Goal: Transaction & Acquisition: Obtain resource

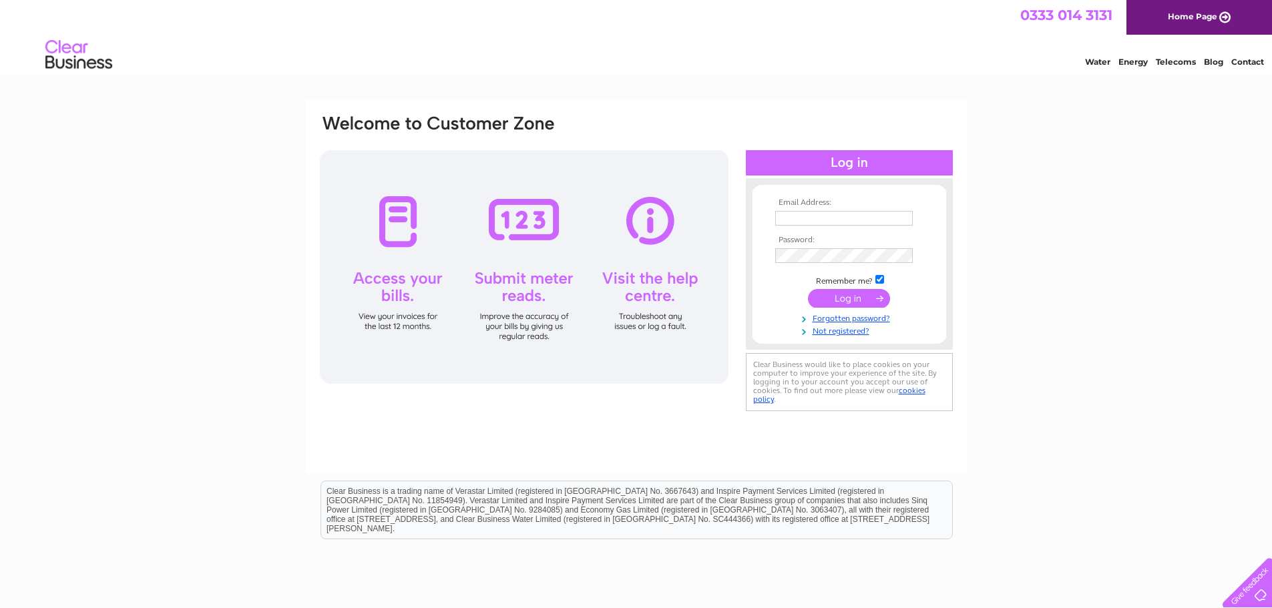
type input "[EMAIL_ADDRESS][DOMAIN_NAME]"
click at [850, 302] on input "submit" at bounding box center [849, 298] width 82 height 19
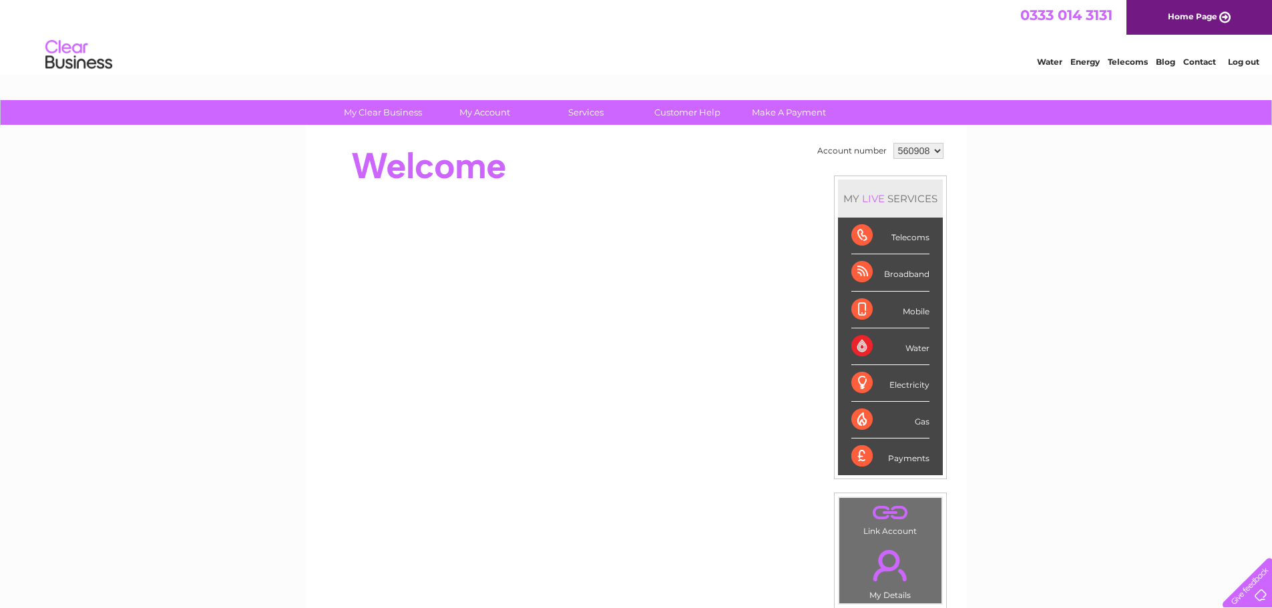
click at [922, 149] on select "560908 907856" at bounding box center [918, 151] width 50 height 16
select select "907856"
click at [893, 143] on select "560908 907856" at bounding box center [918, 151] width 50 height 16
click at [658, 163] on div at bounding box center [561, 166] width 486 height 53
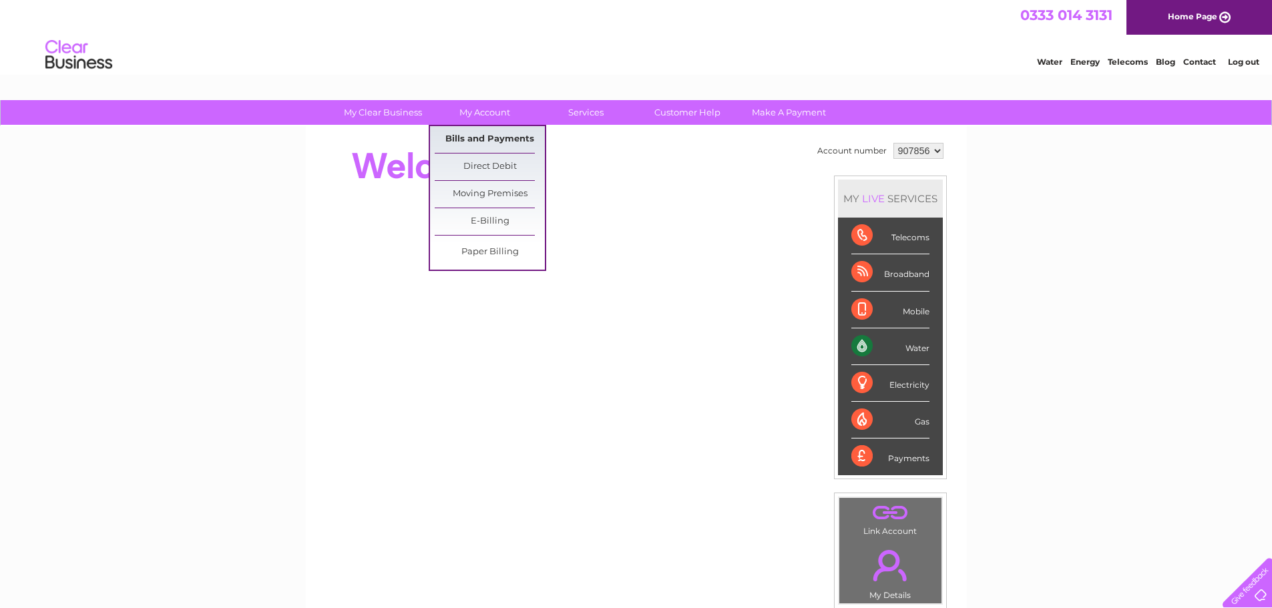
click at [488, 140] on link "Bills and Payments" at bounding box center [490, 139] width 110 height 27
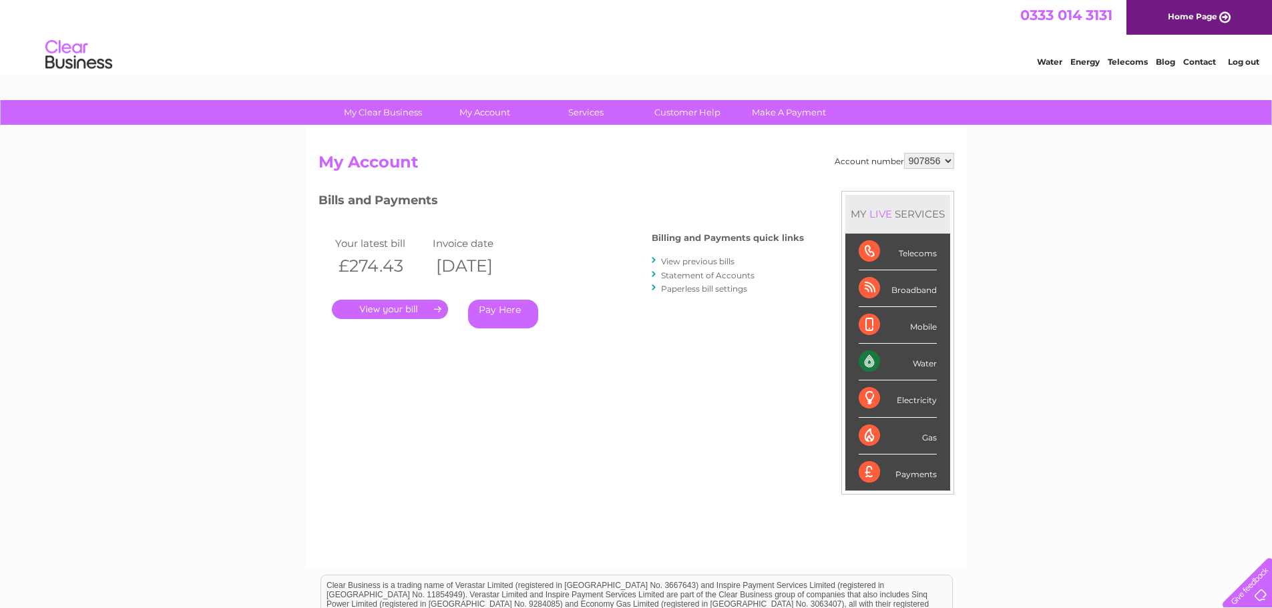
click at [688, 261] on link "View previous bills" at bounding box center [697, 261] width 73 height 10
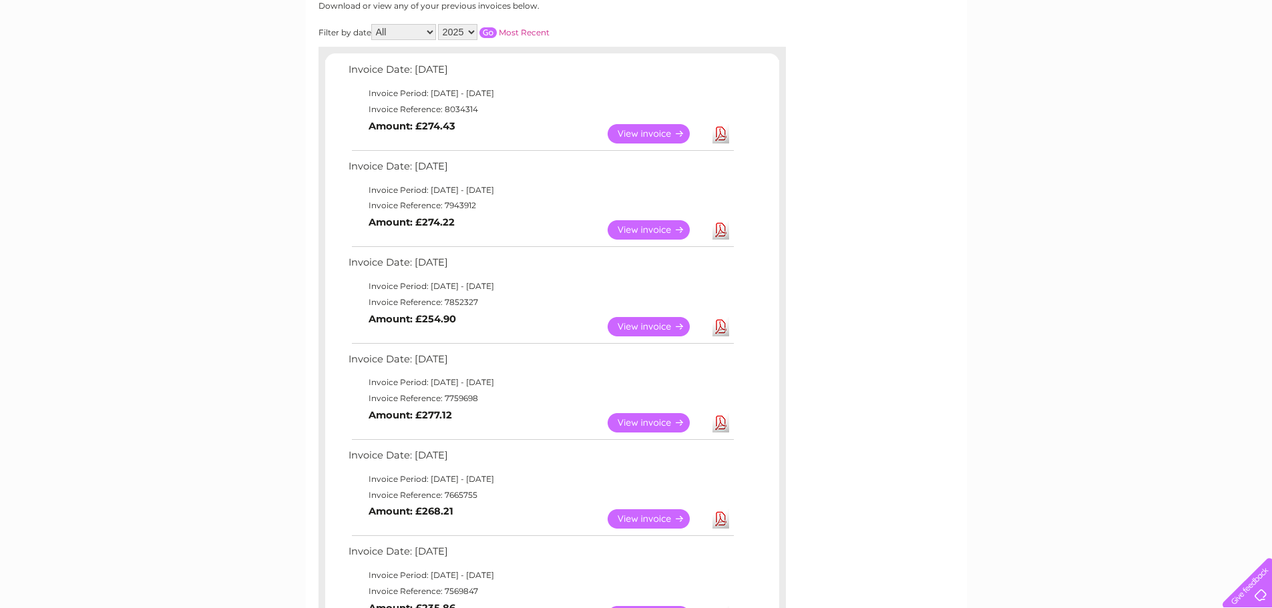
scroll to position [200, 0]
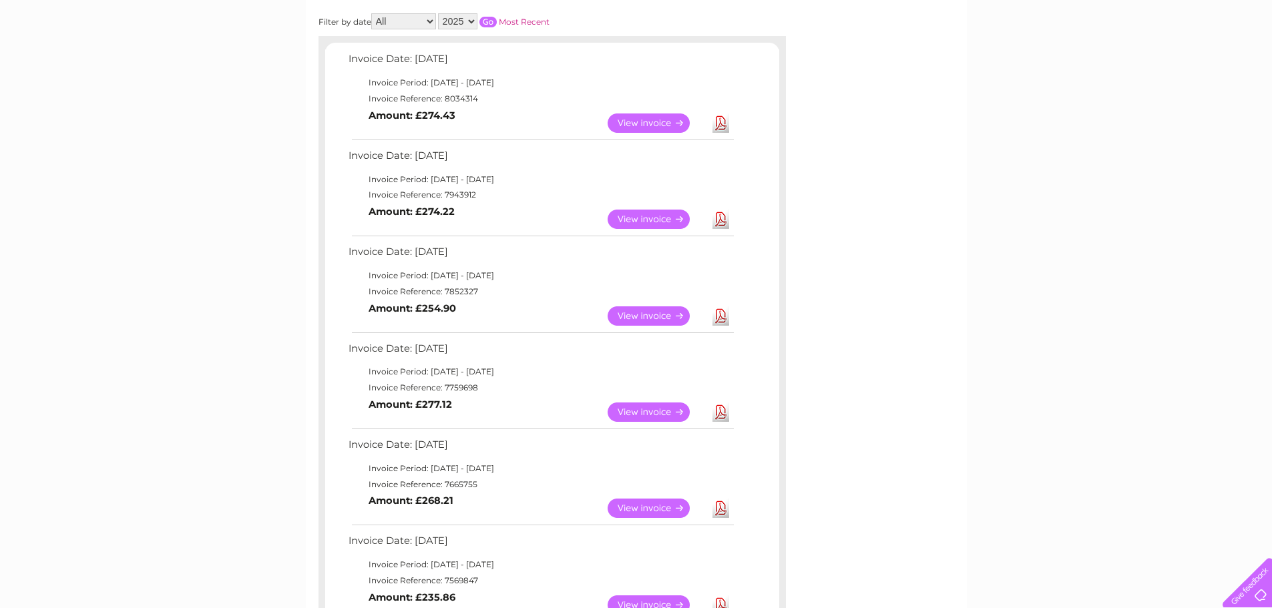
click at [721, 318] on link "Download" at bounding box center [720, 315] width 17 height 19
